Goal: Find specific fact: Find specific fact

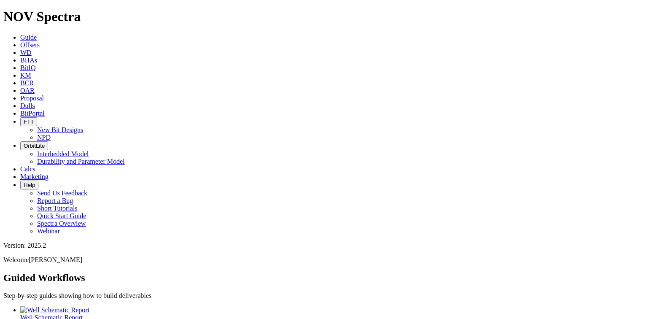
click at [20, 102] on icon at bounding box center [20, 105] width 0 height 7
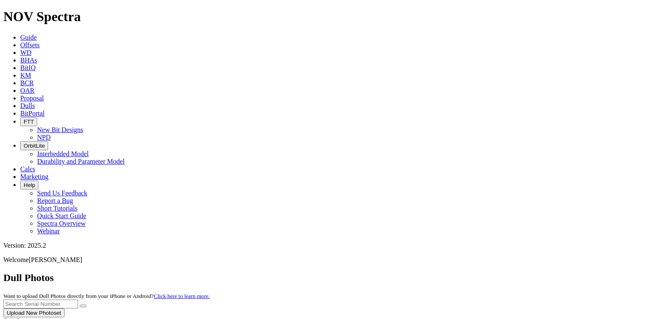
click at [78, 300] on input "text" at bounding box center [40, 304] width 75 height 9
type input "A318700"
click at [80, 305] on button "submit" at bounding box center [83, 306] width 7 height 3
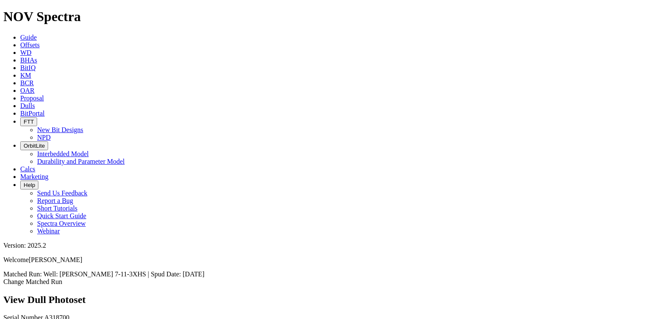
scroll to position [608, 0]
